Goal: Information Seeking & Learning: Learn about a topic

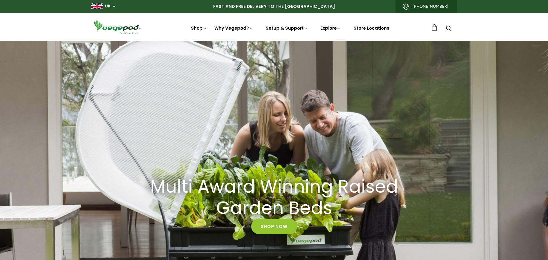
click at [294, 153] on div "Multi Award Winning Raised Garden Beds Shop Now" at bounding box center [274, 205] width 548 height 329
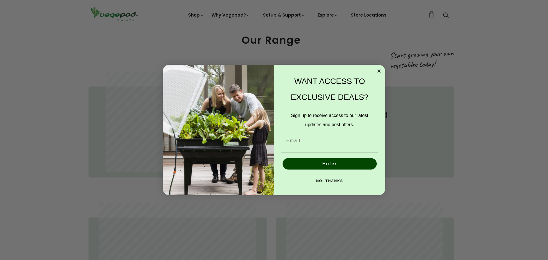
scroll to position [366, 3]
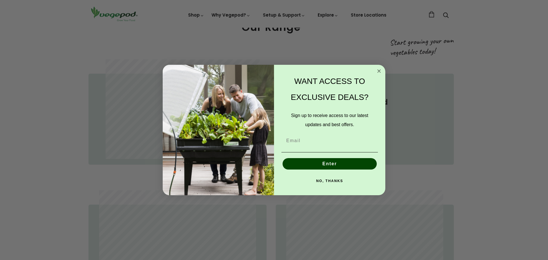
click at [380, 70] on circle "Close dialog" at bounding box center [379, 71] width 7 height 7
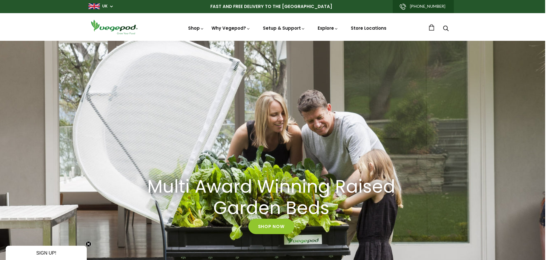
scroll to position [0, 424]
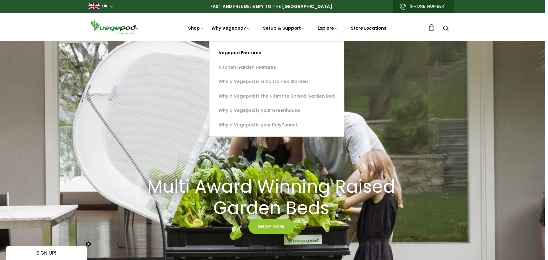
click at [245, 51] on link "Vegepod Features" at bounding box center [277, 53] width 135 height 15
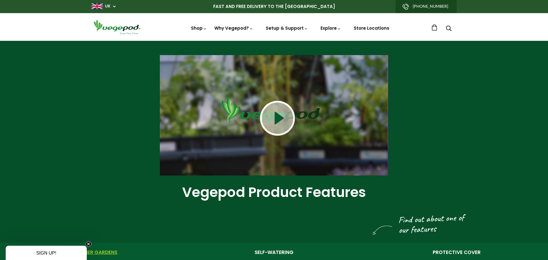
click at [278, 119] on img at bounding box center [277, 118] width 35 height 35
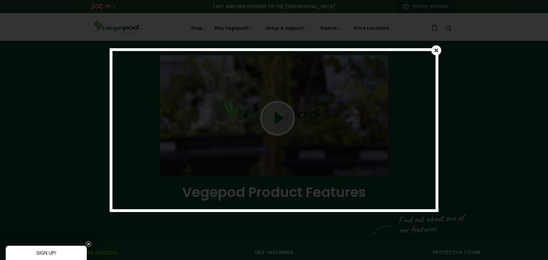
click at [436, 50] on em at bounding box center [436, 50] width 5 height 6
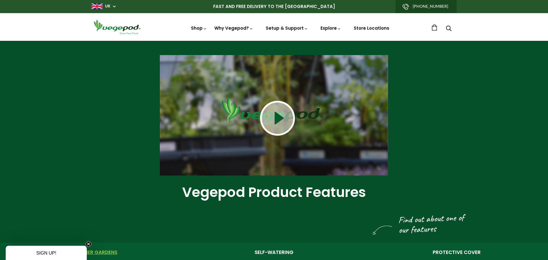
click at [279, 162] on img at bounding box center [274, 115] width 229 height 121
